Goal: Information Seeking & Learning: Learn about a topic

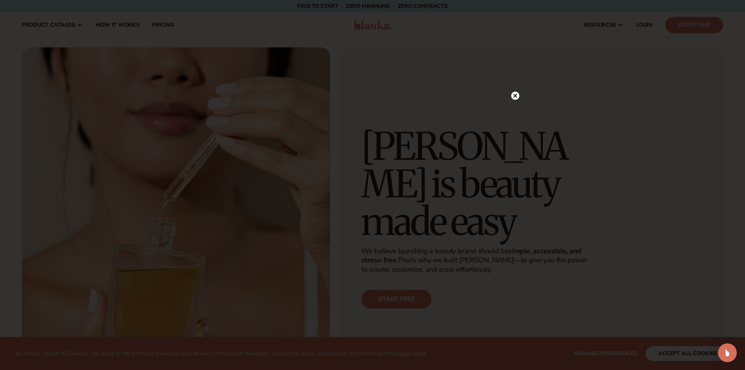
click at [515, 92] on circle at bounding box center [515, 96] width 8 height 8
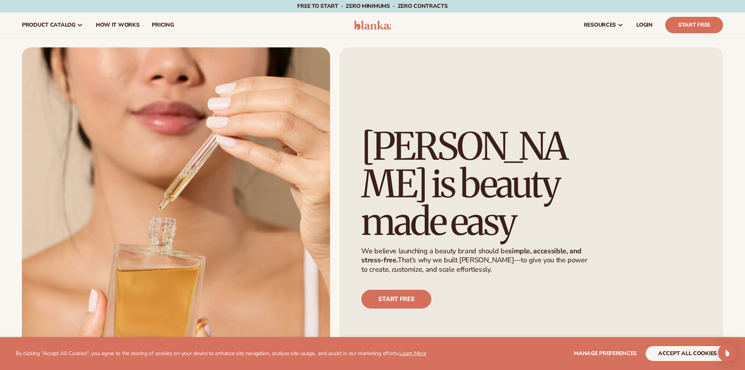
click at [515, 99] on div "[PERSON_NAME] is beauty made easy We believe launching a beauty brand should be…" at bounding box center [532, 217] width 384 height 341
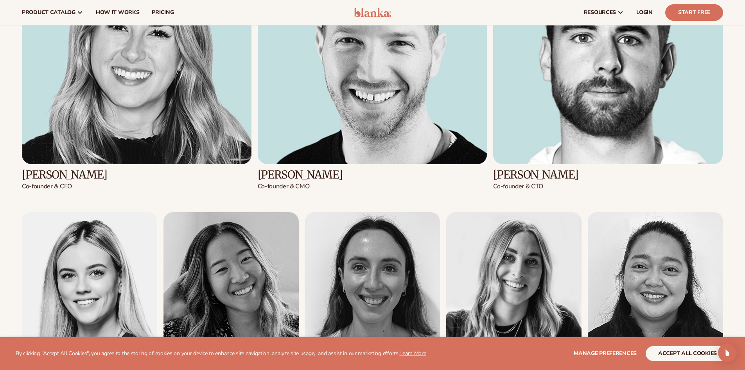
scroll to position [1057, 0]
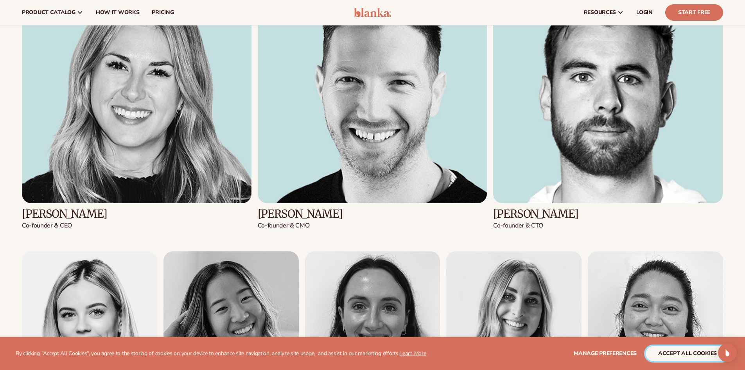
click at [672, 351] on button "accept all cookies" at bounding box center [688, 353] width 84 height 15
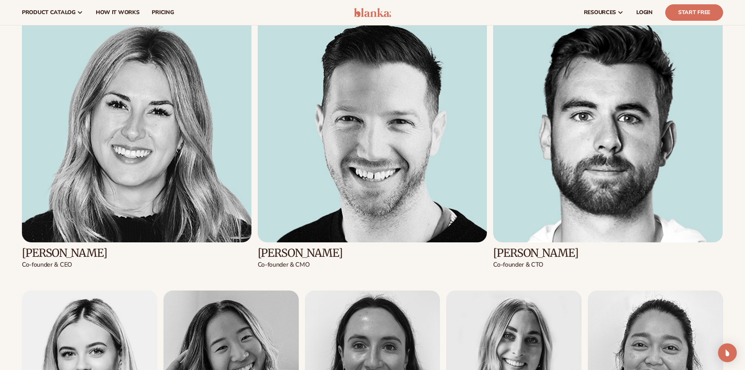
scroll to position [978, 0]
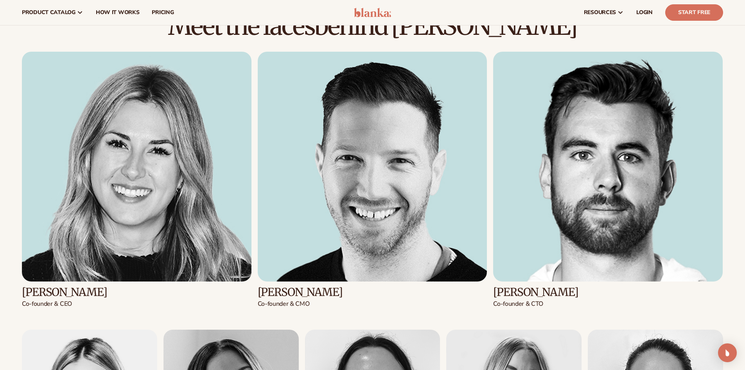
click at [376, 180] on img at bounding box center [373, 167] width 230 height 230
click at [137, 180] on img at bounding box center [137, 167] width 230 height 230
click at [389, 175] on img at bounding box center [373, 167] width 230 height 230
click at [586, 191] on img at bounding box center [608, 167] width 230 height 230
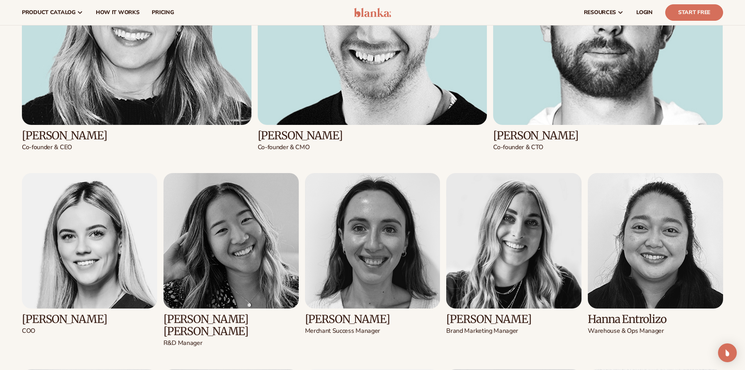
scroll to position [1252, 0]
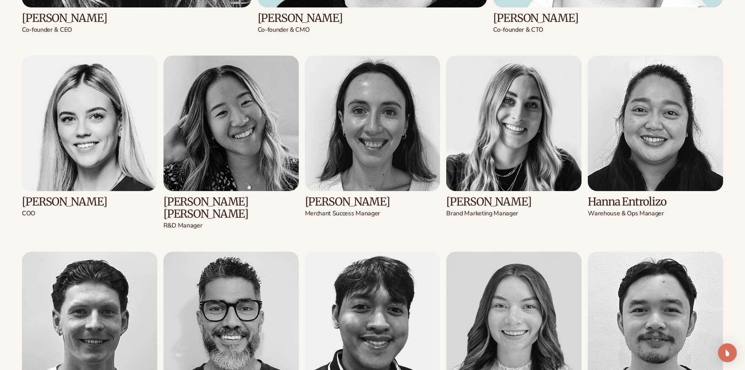
drag, startPoint x: 18, startPoint y: 202, endPoint x: 46, endPoint y: 217, distance: 31.4
click at [46, 217] on div "Meet the faces behind Blanka Kaylee Lieffers Co-founder & CEO Adam Chuntz Co-fo…" at bounding box center [372, 260] width 745 height 1042
copy div "Karli Leitl COO"
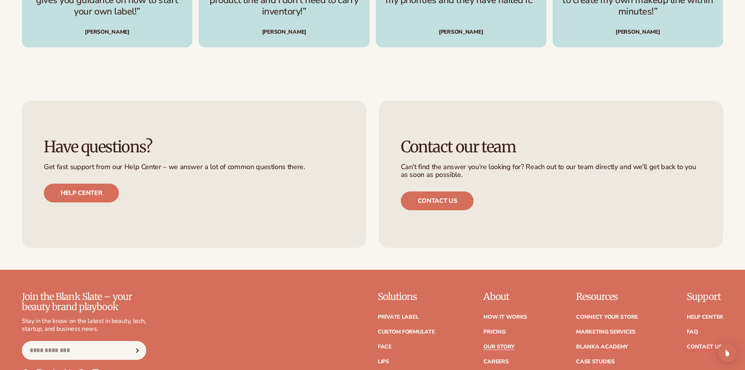
scroll to position [2482, 0]
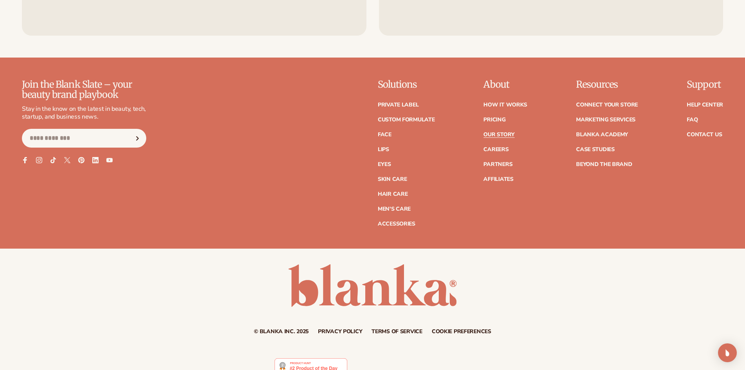
click at [352, 329] on link "Privacy policy" at bounding box center [340, 331] width 44 height 5
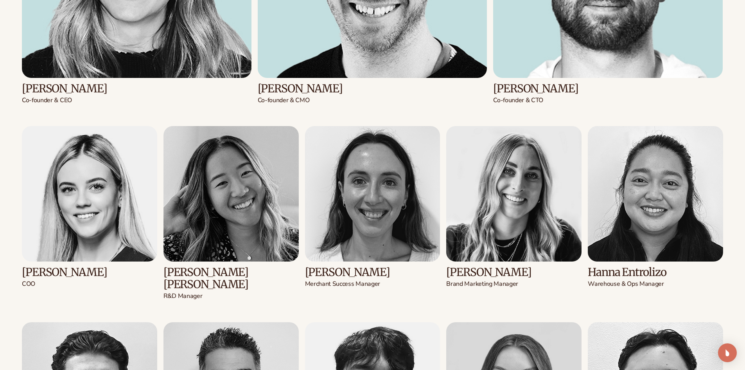
scroll to position [1221, 0]
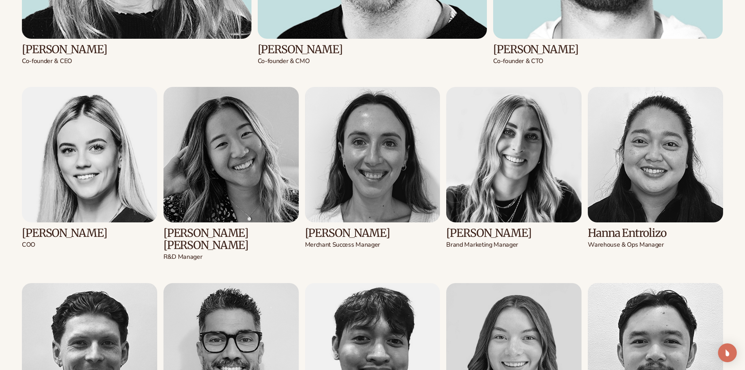
click at [97, 152] on img at bounding box center [89, 154] width 135 height 135
drag, startPoint x: 306, startPoint y: 231, endPoint x: 383, endPoint y: 246, distance: 78.2
click at [383, 246] on div "Ally McManus Merchant Success Manager" at bounding box center [372, 235] width 135 height 27
copy div "Ally McManus Merchant Success Manager"
click at [526, 241] on p "Brand Marketing Manager" at bounding box center [513, 245] width 135 height 8
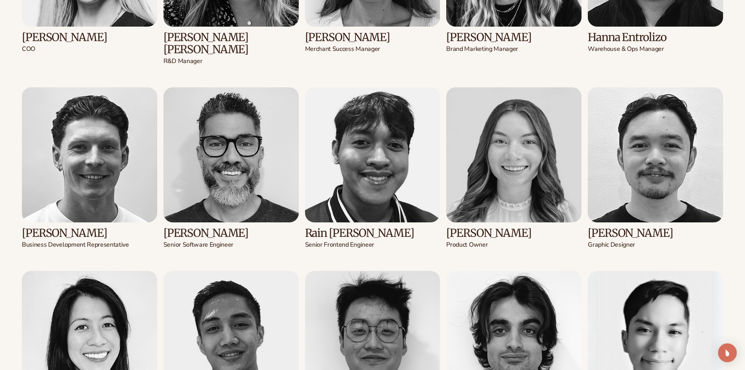
scroll to position [1456, 0]
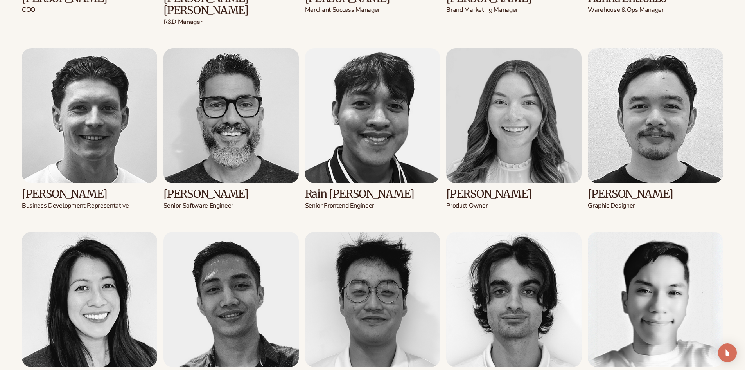
drag, startPoint x: 166, startPoint y: 180, endPoint x: 234, endPoint y: 191, distance: 69.0
click at [234, 191] on div "Ricardo Diaz Senior Software Engineer" at bounding box center [231, 196] width 135 height 27
copy div "Ricardo Diaz Senior Software Engineer"
click at [223, 114] on img at bounding box center [231, 115] width 135 height 135
click at [322, 188] on h3 "Rain de Castro" at bounding box center [372, 194] width 135 height 12
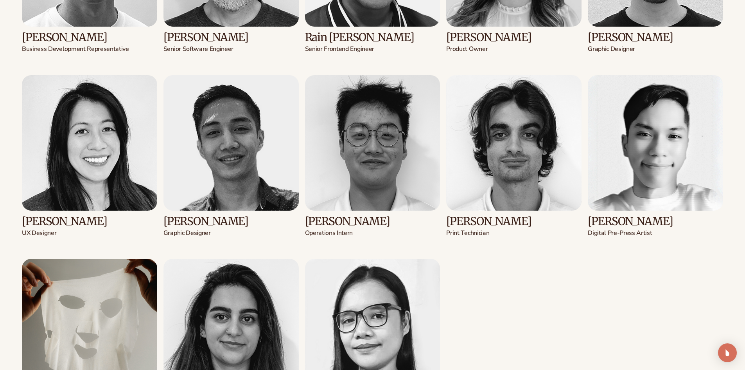
scroll to position [1651, 0]
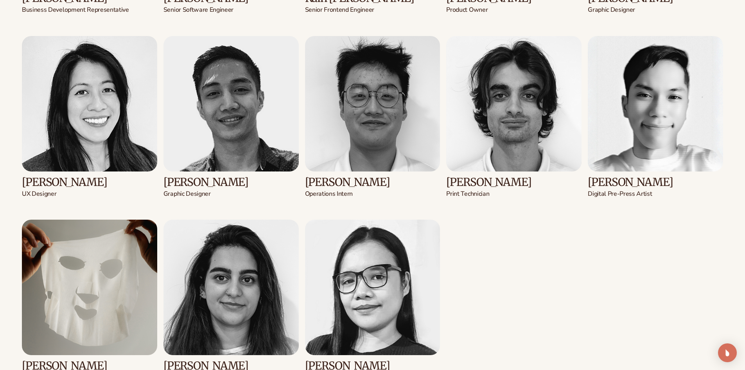
drag, startPoint x: 546, startPoint y: 171, endPoint x: 446, endPoint y: 170, distance: 99.8
click at [446, 176] on h3 "Riccardo Benfenati" at bounding box center [513, 182] width 135 height 12
copy h3 "Riccardo Benfenati"
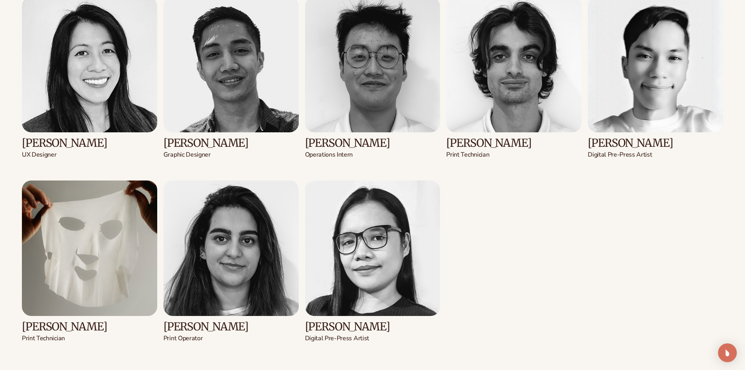
drag, startPoint x: 68, startPoint y: 323, endPoint x: 16, endPoint y: 310, distance: 53.7
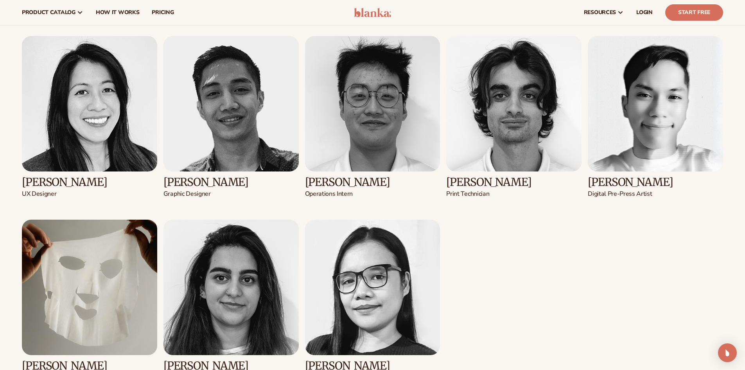
scroll to position [1612, 0]
